Goal: Use online tool/utility: Utilize a website feature to perform a specific function

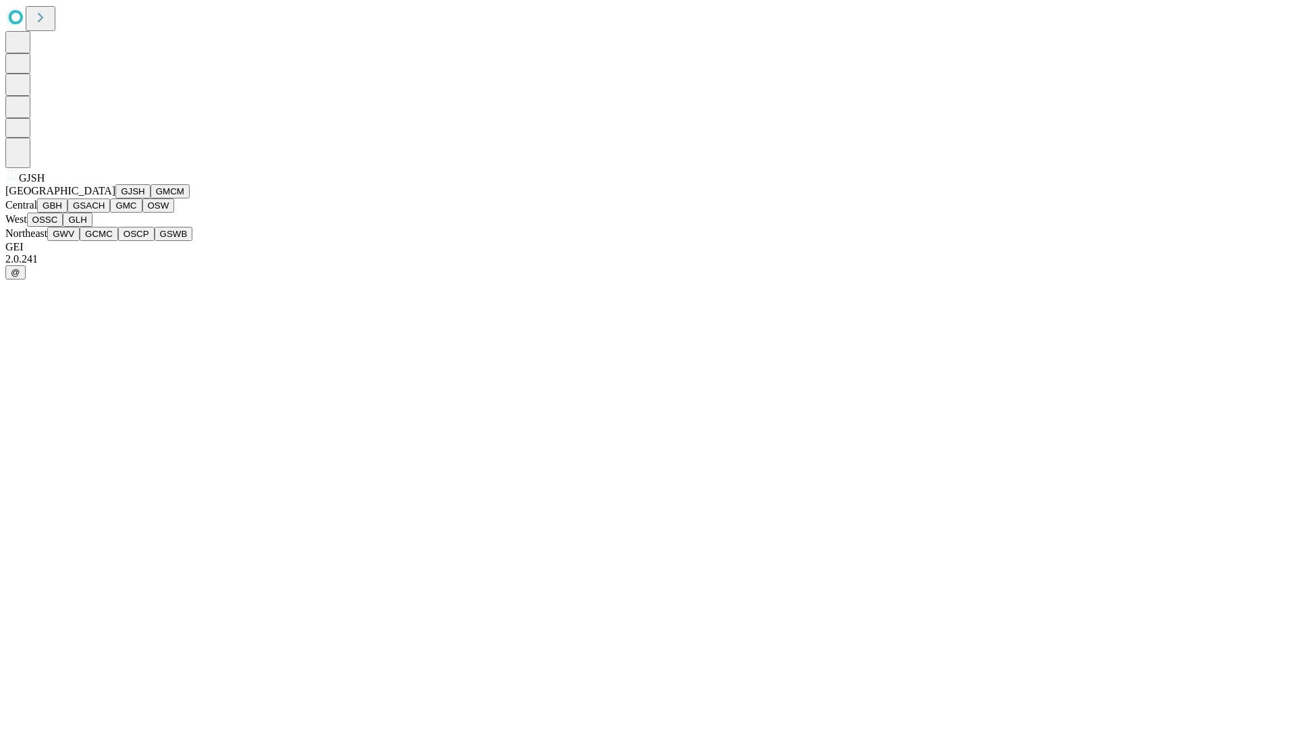
click at [115, 198] on button "GJSH" at bounding box center [132, 191] width 35 height 14
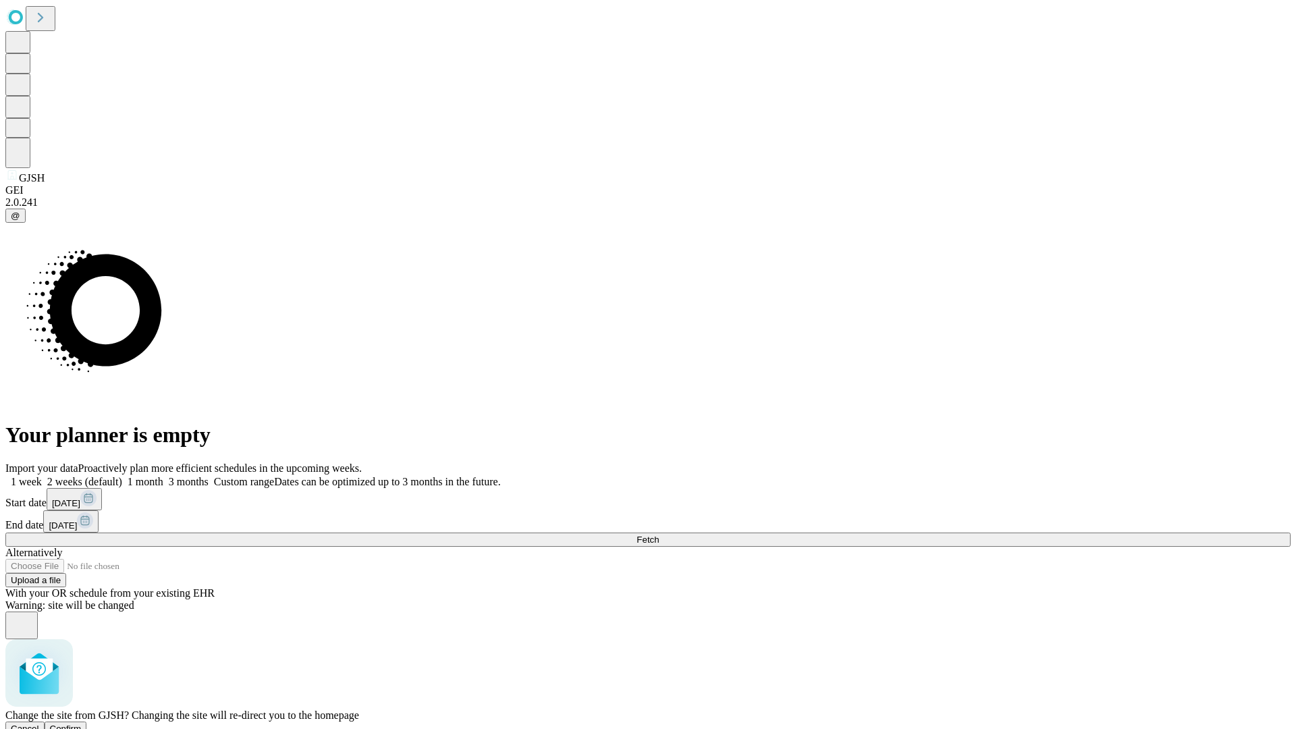
click at [82, 723] on span "Confirm" at bounding box center [66, 728] width 32 height 10
click at [163, 476] on label "1 month" at bounding box center [142, 481] width 41 height 11
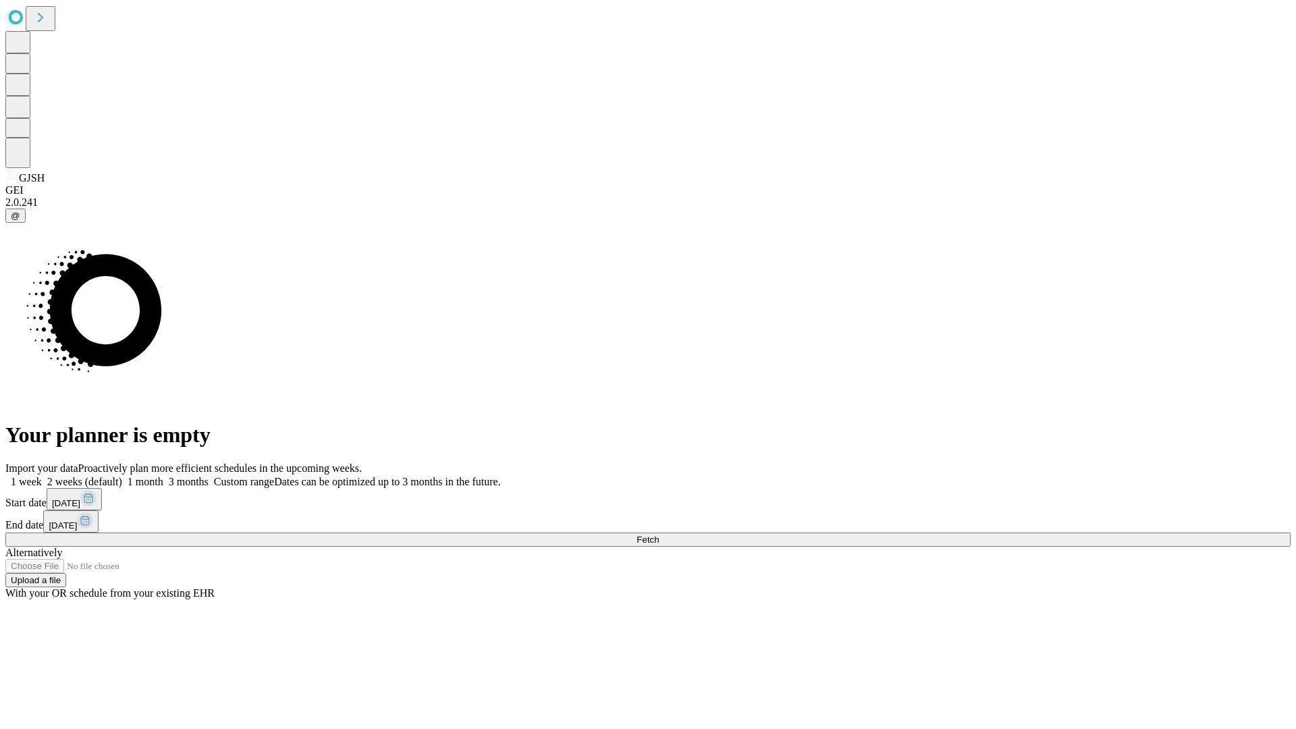
click at [659, 534] on span "Fetch" at bounding box center [647, 539] width 22 height 10
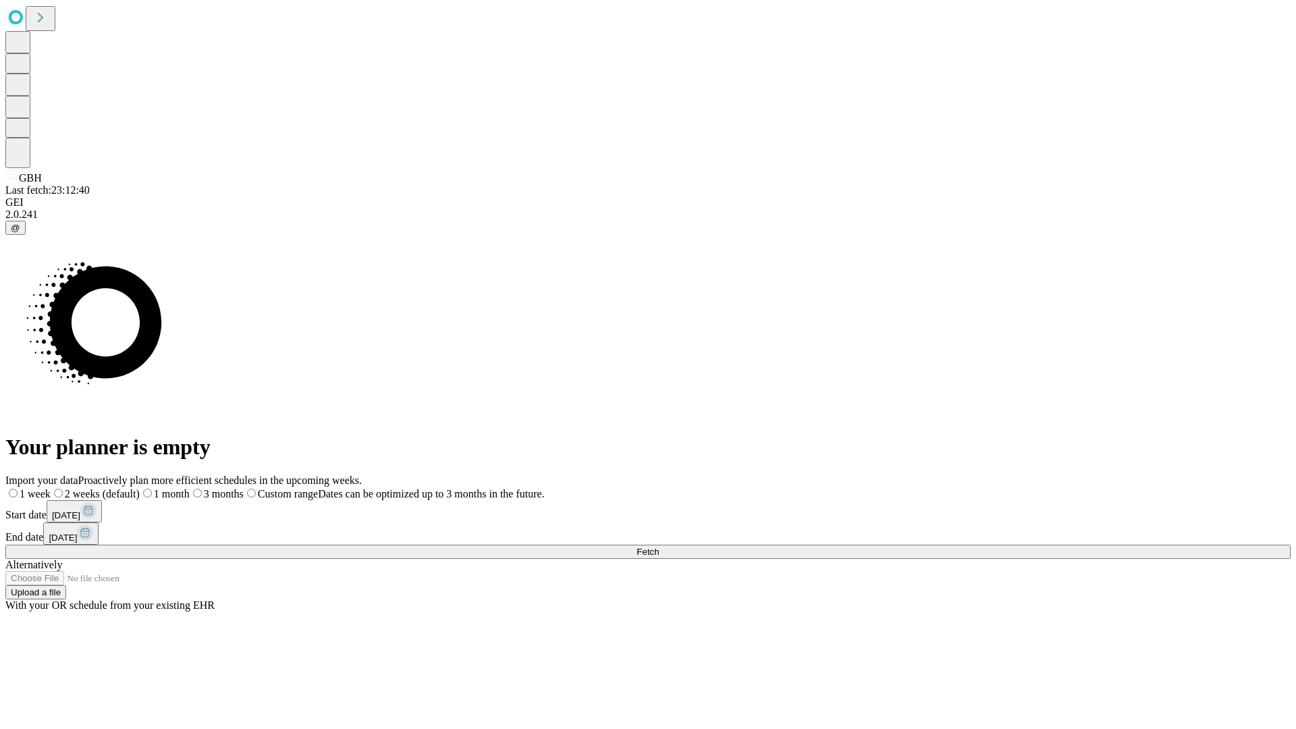
click at [190, 488] on label "1 month" at bounding box center [165, 493] width 50 height 11
click at [659, 547] on span "Fetch" at bounding box center [647, 552] width 22 height 10
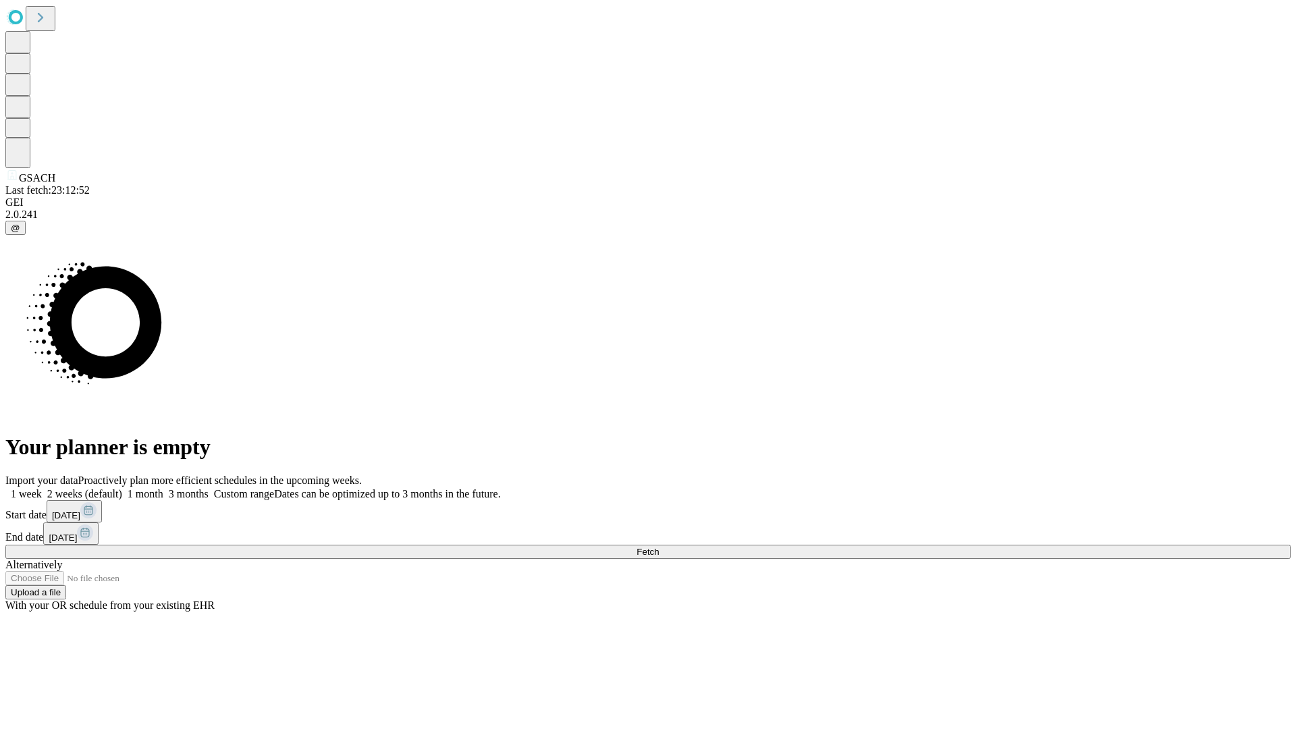
click at [163, 488] on label "1 month" at bounding box center [142, 493] width 41 height 11
click at [659, 547] on span "Fetch" at bounding box center [647, 552] width 22 height 10
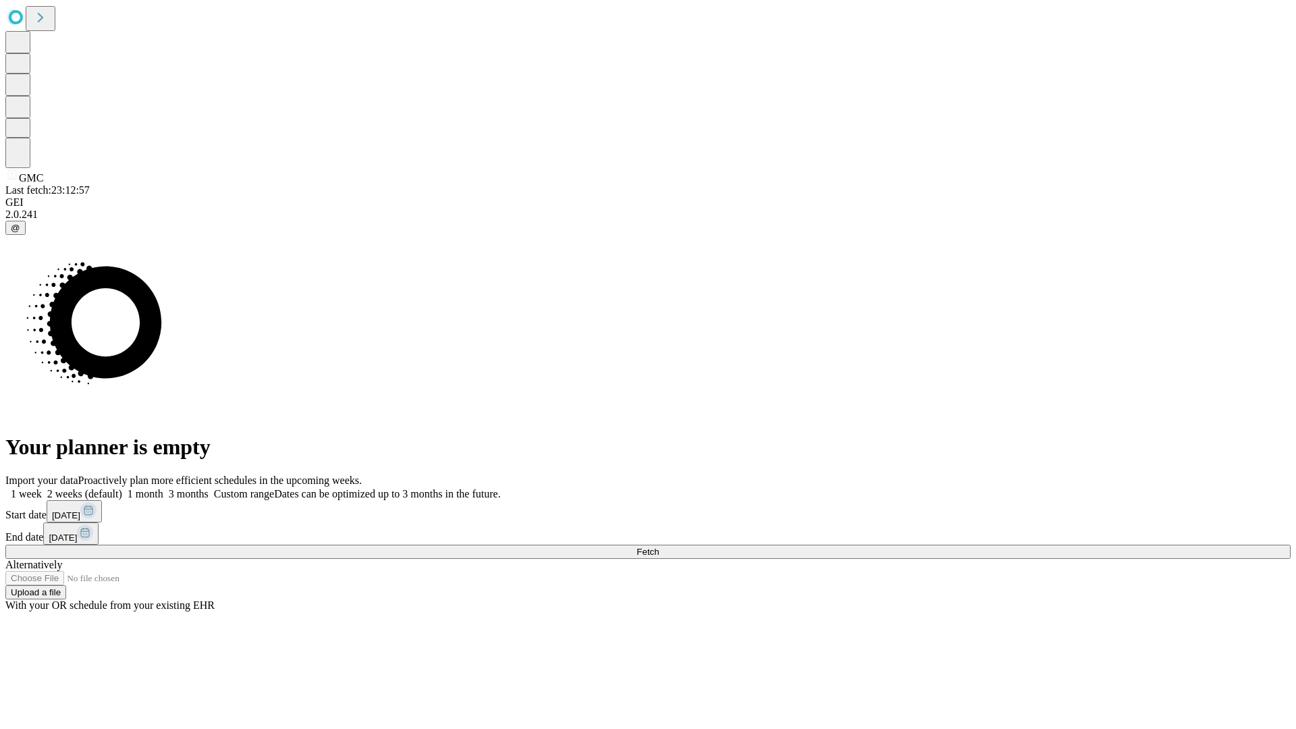
click at [163, 488] on label "1 month" at bounding box center [142, 493] width 41 height 11
click at [659, 547] on span "Fetch" at bounding box center [647, 552] width 22 height 10
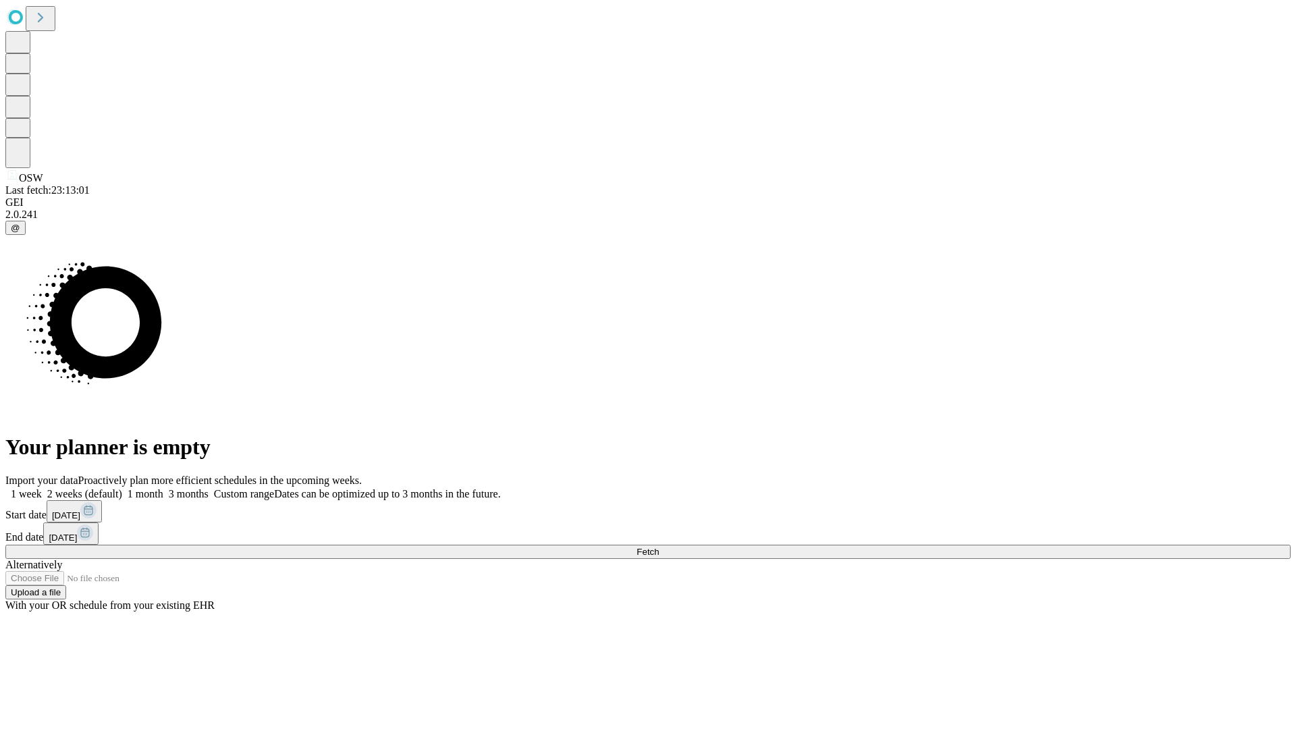
click at [163, 488] on label "1 month" at bounding box center [142, 493] width 41 height 11
click at [659, 547] on span "Fetch" at bounding box center [647, 552] width 22 height 10
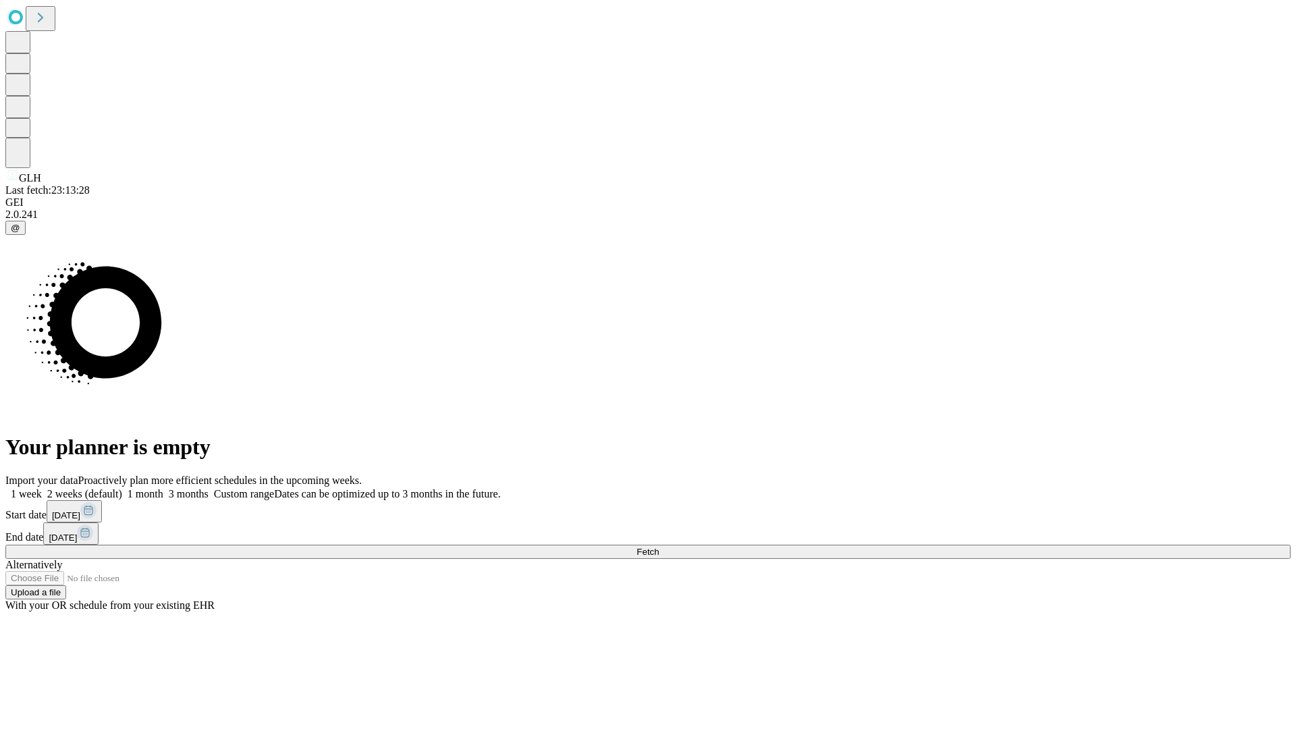
click at [163, 488] on label "1 month" at bounding box center [142, 493] width 41 height 11
click at [659, 547] on span "Fetch" at bounding box center [647, 552] width 22 height 10
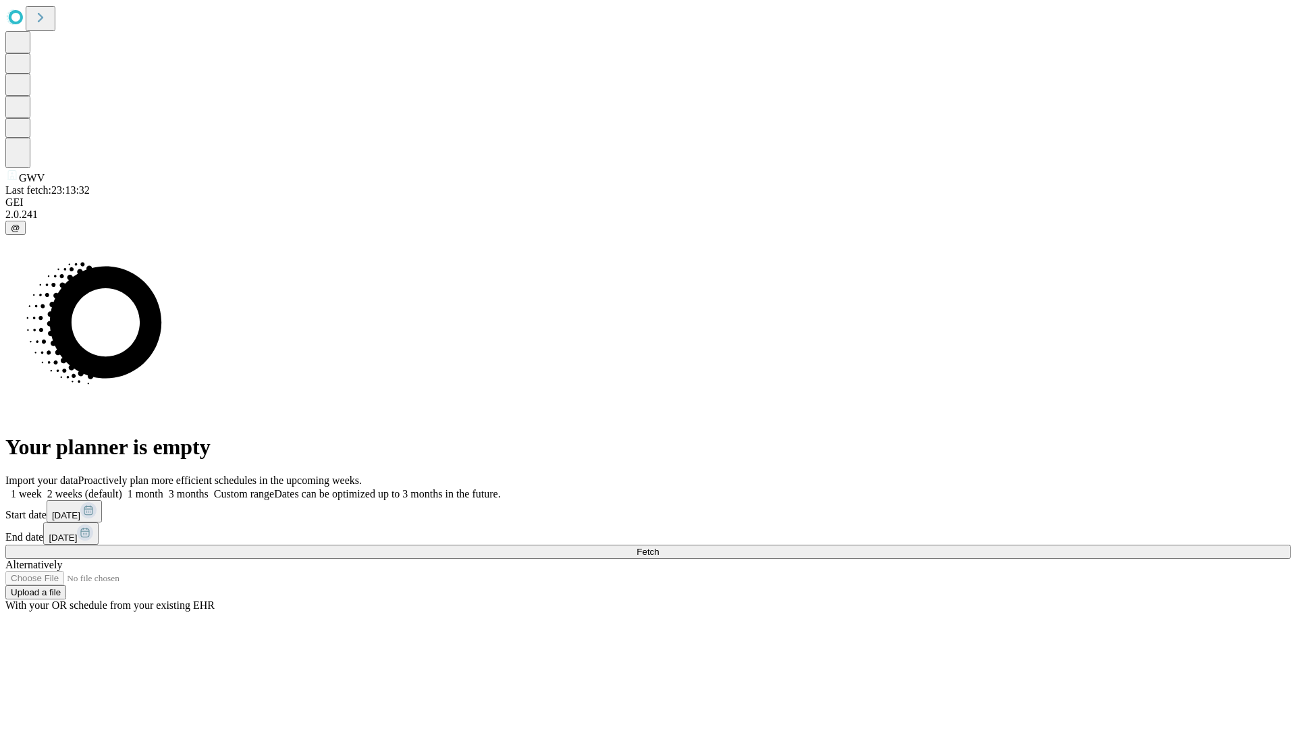
click at [163, 488] on label "1 month" at bounding box center [142, 493] width 41 height 11
click at [659, 547] on span "Fetch" at bounding box center [647, 552] width 22 height 10
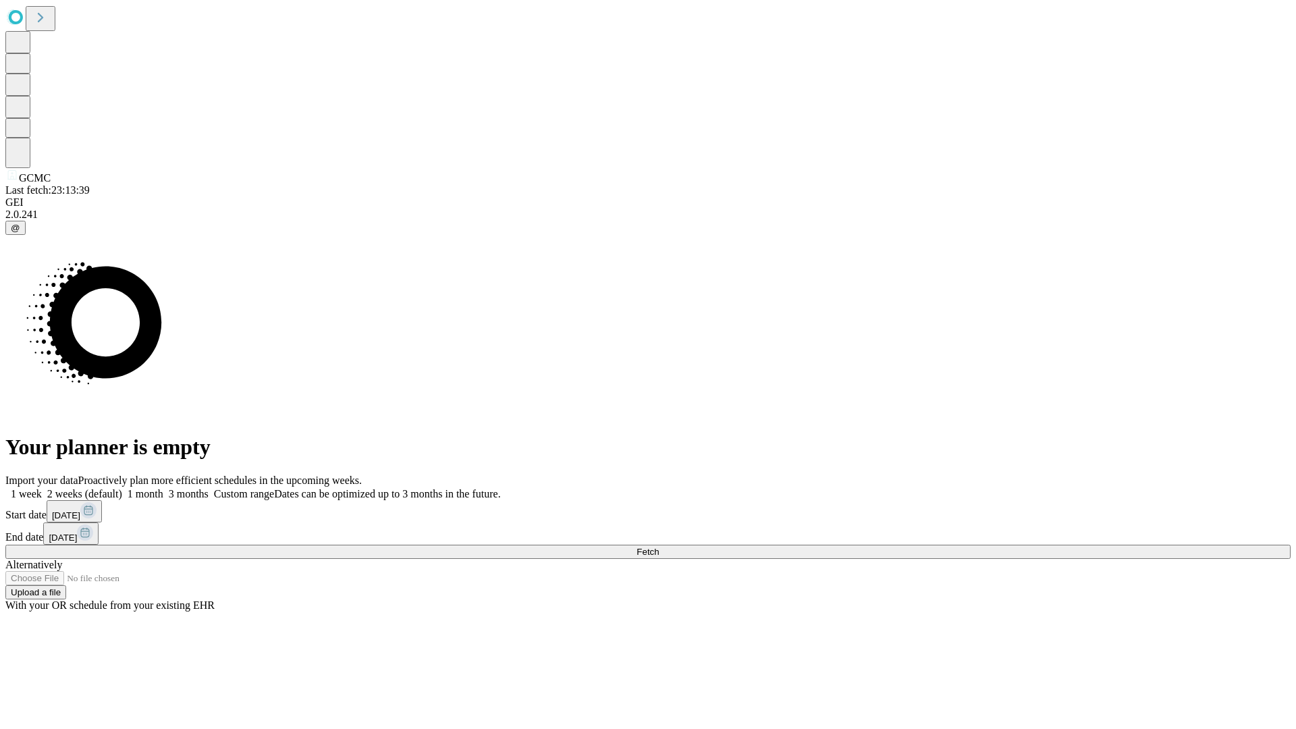
click at [163, 488] on label "1 month" at bounding box center [142, 493] width 41 height 11
click at [659, 547] on span "Fetch" at bounding box center [647, 552] width 22 height 10
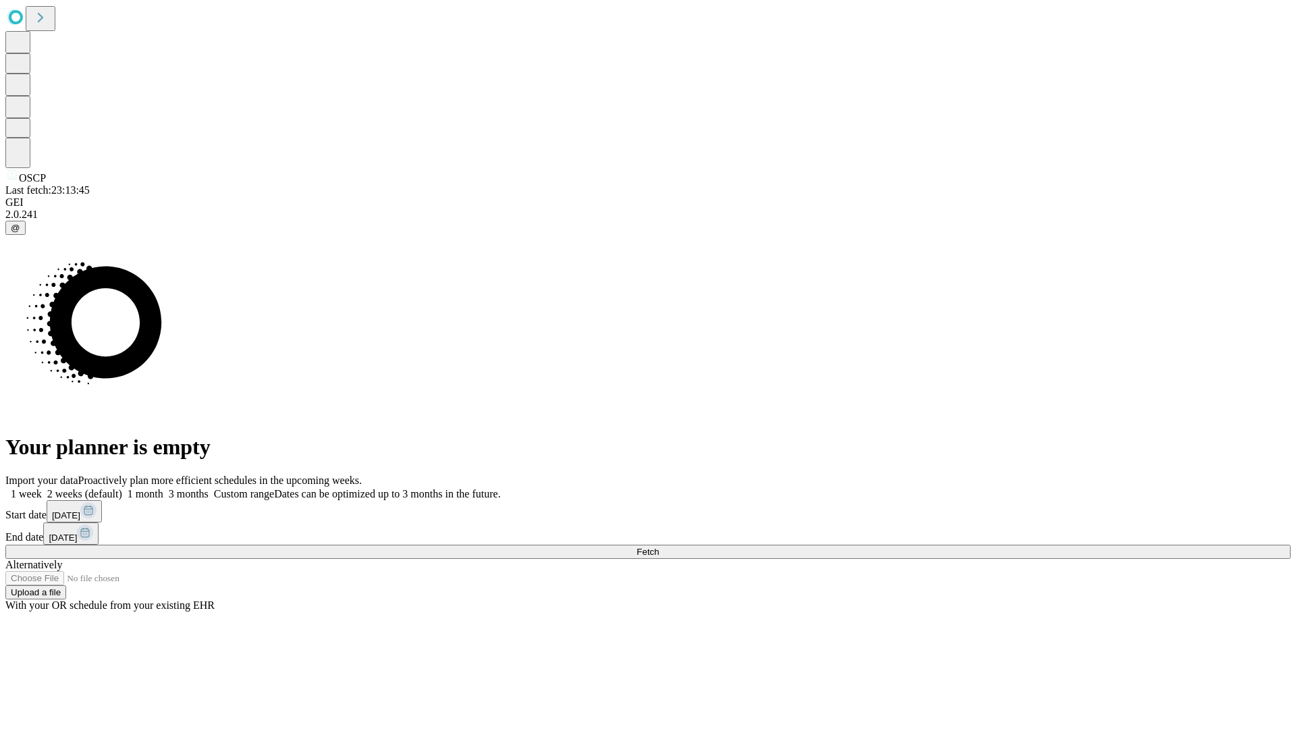
click at [163, 488] on label "1 month" at bounding box center [142, 493] width 41 height 11
click at [659, 547] on span "Fetch" at bounding box center [647, 552] width 22 height 10
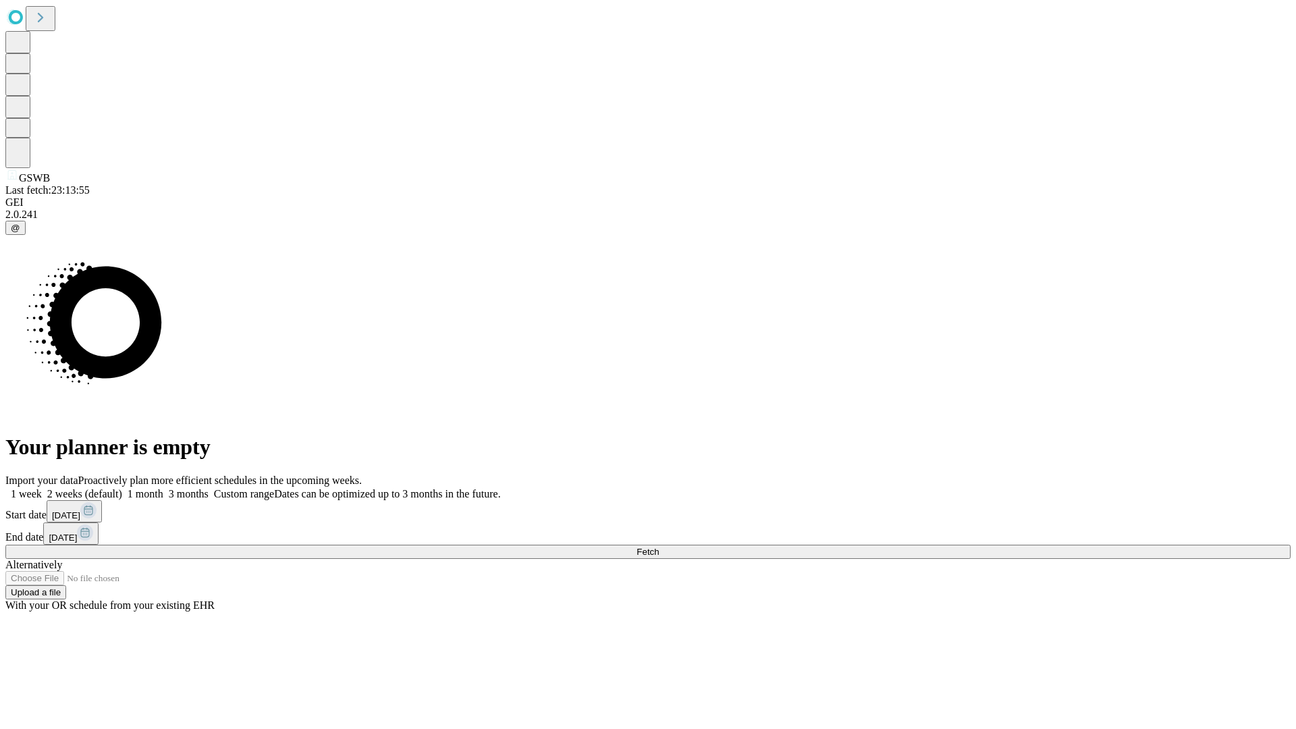
click at [163, 488] on label "1 month" at bounding box center [142, 493] width 41 height 11
click at [659, 547] on span "Fetch" at bounding box center [647, 552] width 22 height 10
